Goal: Task Accomplishment & Management: Manage account settings

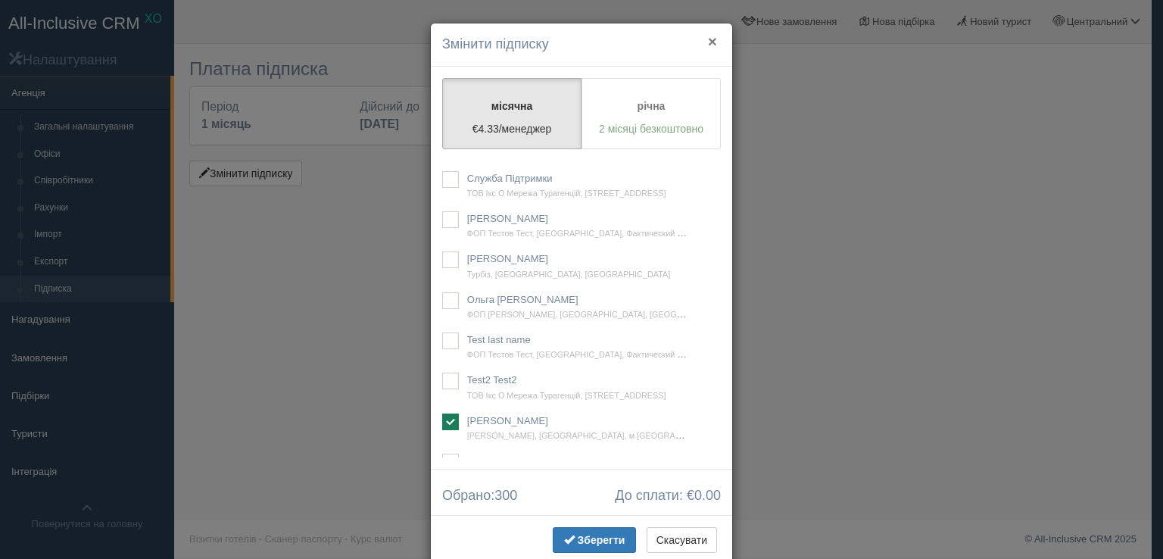
click at [708, 40] on button "×" at bounding box center [712, 41] width 9 height 16
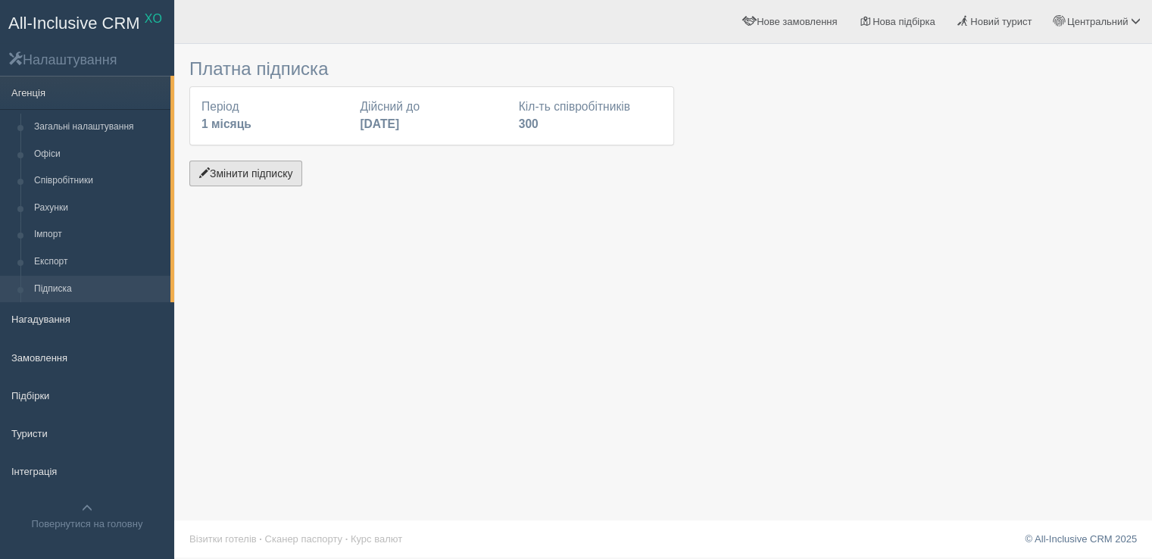
click at [254, 182] on button "Змінити підписку" at bounding box center [245, 174] width 113 height 26
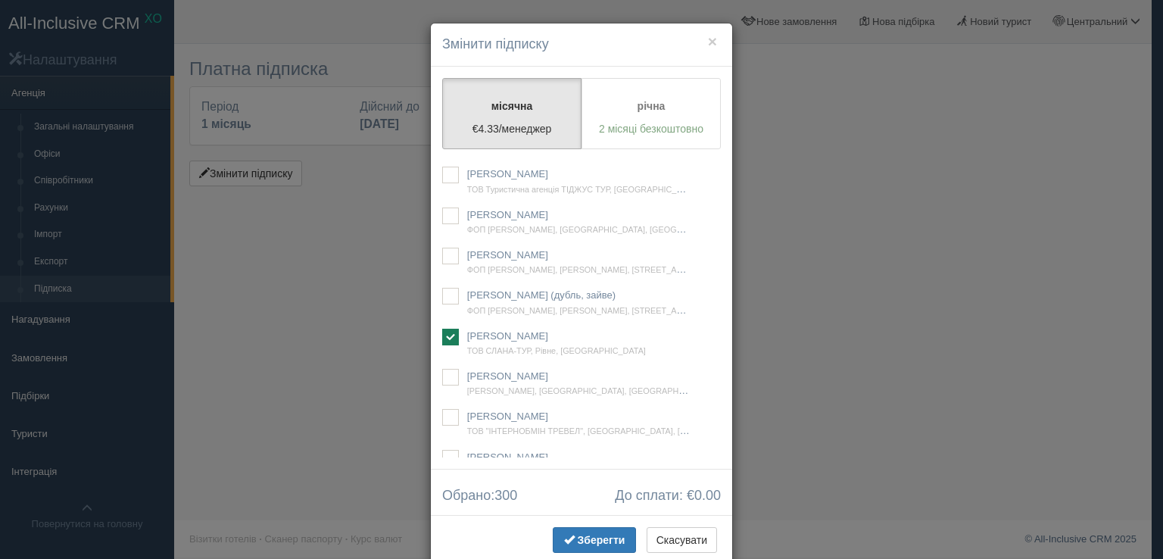
scroll to position [41908, 0]
click at [709, 38] on button "×" at bounding box center [712, 41] width 9 height 16
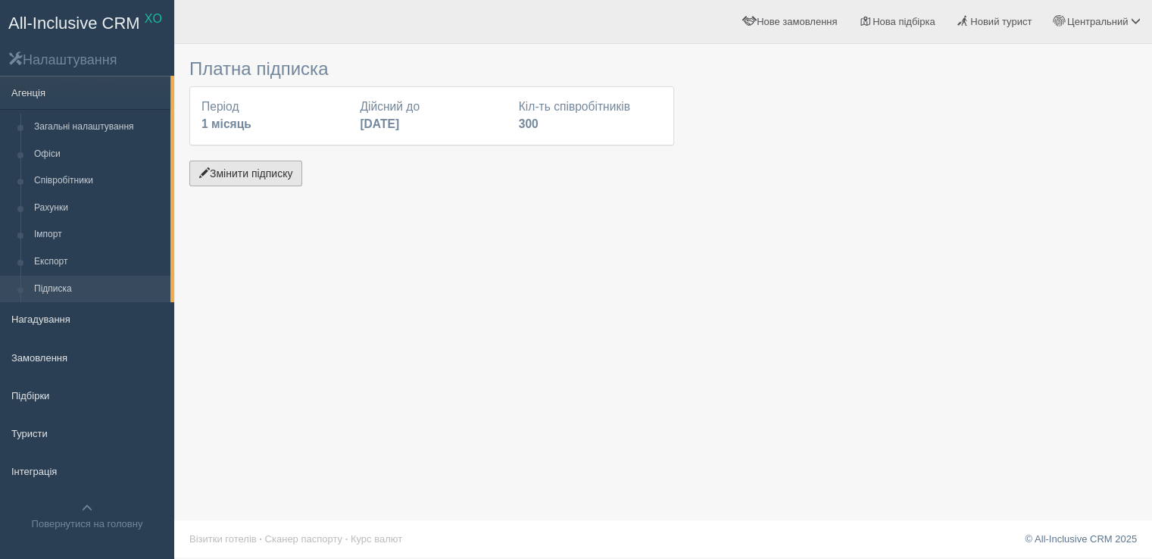
click at [262, 173] on button "Змінити підписку" at bounding box center [245, 174] width 113 height 26
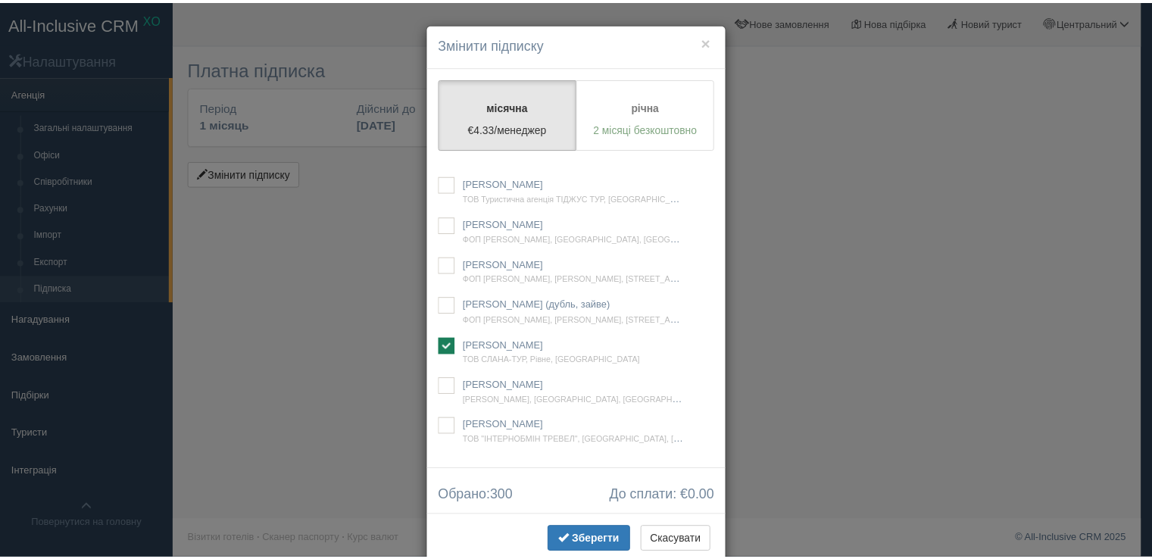
scroll to position [42589, 0]
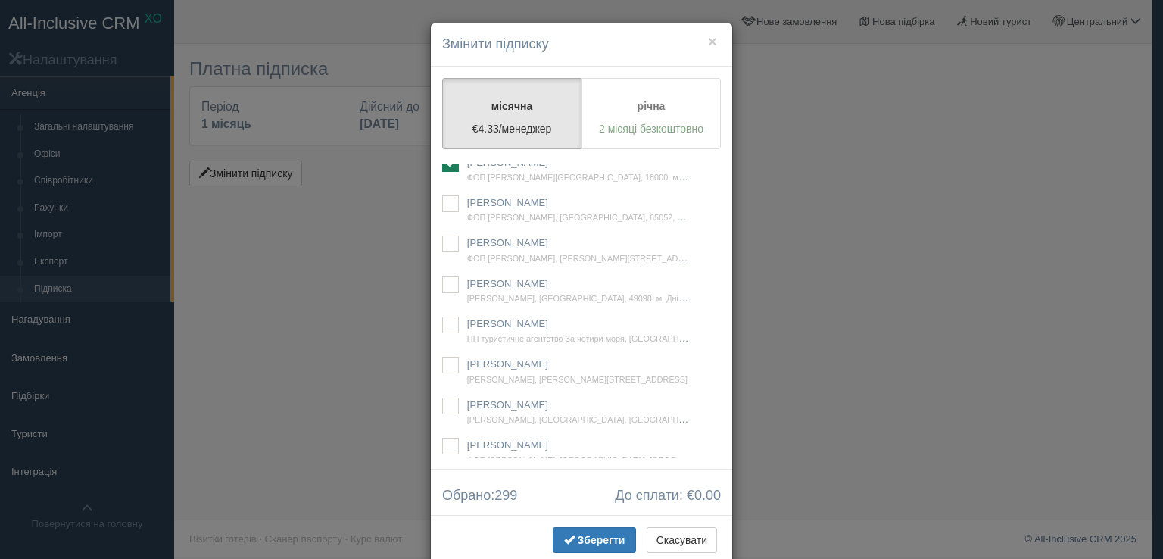
checkbox input "true"
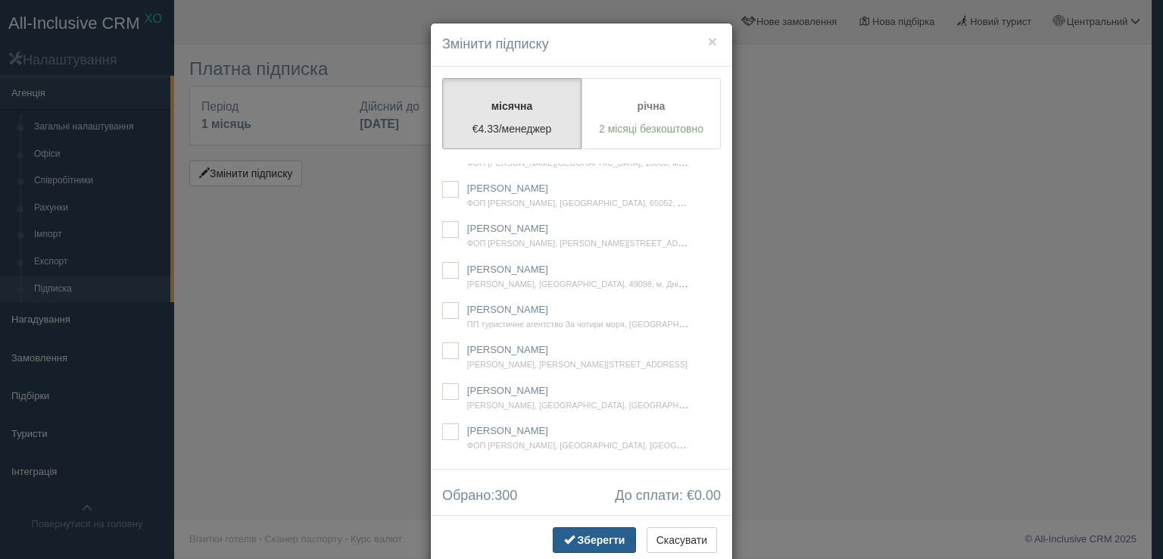
click at [583, 539] on span "Зберегти" at bounding box center [602, 540] width 48 height 12
